Goal: Task Accomplishment & Management: Manage account settings

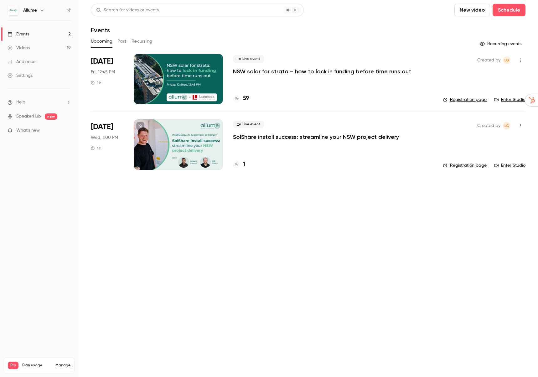
click at [272, 72] on p "NSW solar for strata – how to lock in funding before time runs out" at bounding box center [322, 72] width 178 height 8
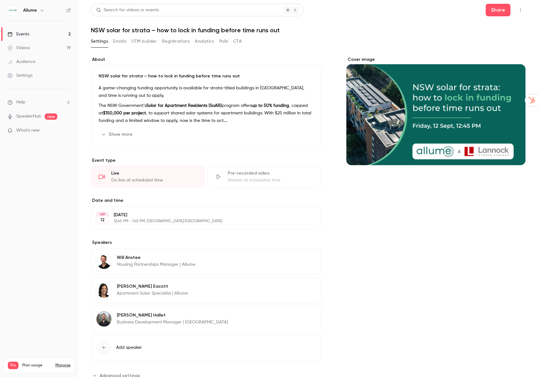
click at [181, 41] on button "Registrations" at bounding box center [176, 41] width 28 height 10
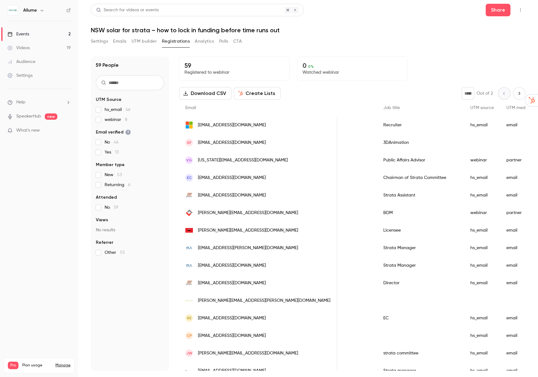
scroll to position [0, 473]
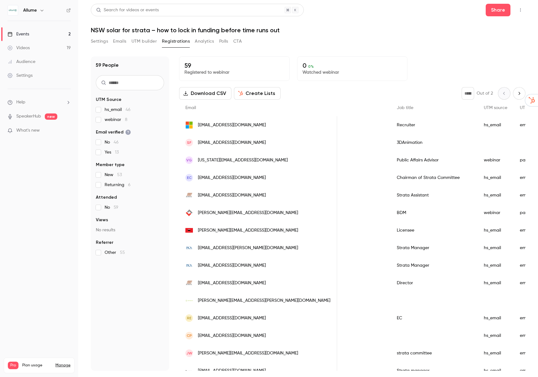
click at [107, 41] on button "Settings" at bounding box center [99, 41] width 17 height 10
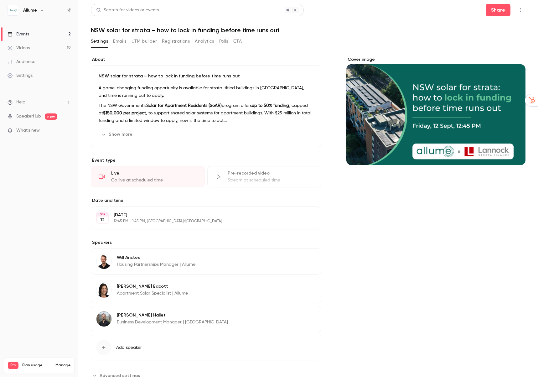
click at [155, 42] on button "UTM builder" at bounding box center [143, 41] width 25 height 10
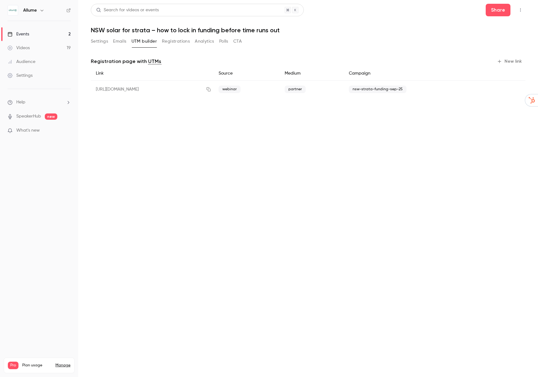
click at [186, 42] on button "Registrations" at bounding box center [176, 41] width 28 height 10
